Goal: Transaction & Acquisition: Purchase product/service

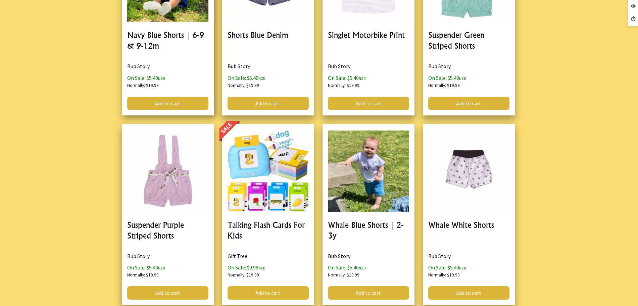
scroll to position [545, 0]
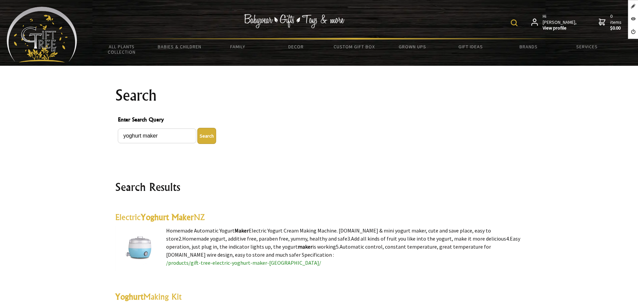
scroll to position [42, 0]
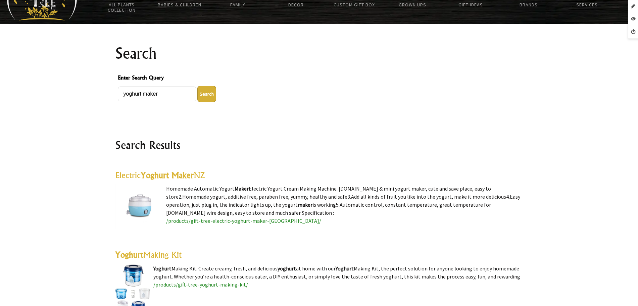
click at [180, 175] on highlight "Yoghurt Maker" at bounding box center [167, 175] width 53 height 10
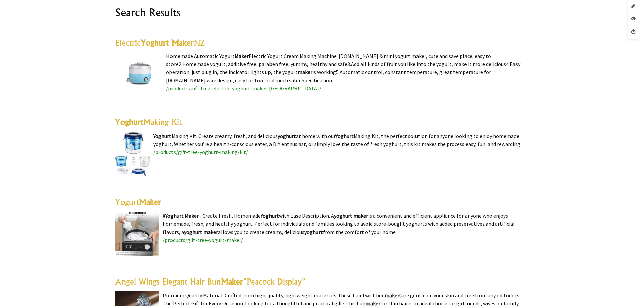
scroll to position [210, 0]
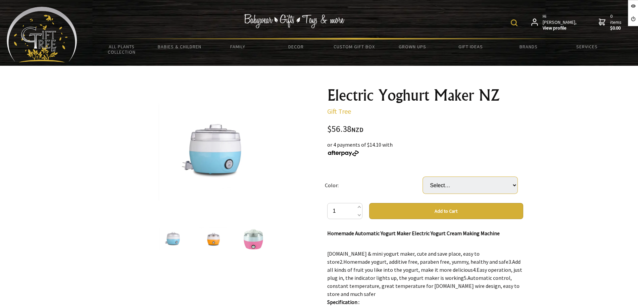
click at [487, 182] on select "Select… Blue Orange Pink" at bounding box center [470, 185] width 95 height 17
